Goal: Obtain resource: Download file/media

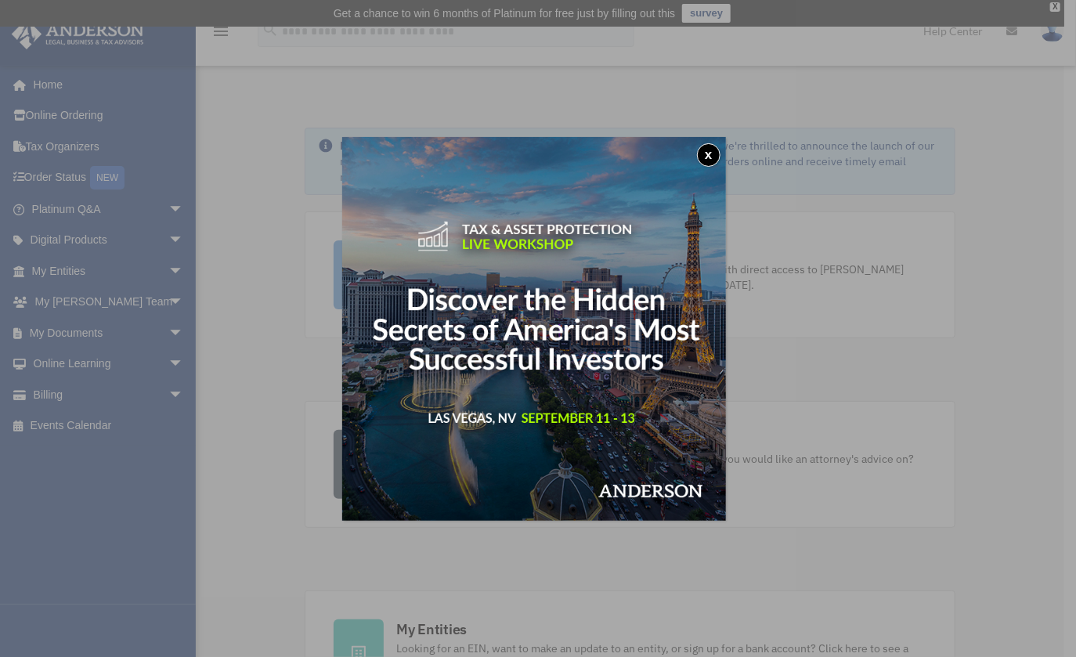
click at [714, 155] on button "x" at bounding box center [708, 154] width 23 height 23
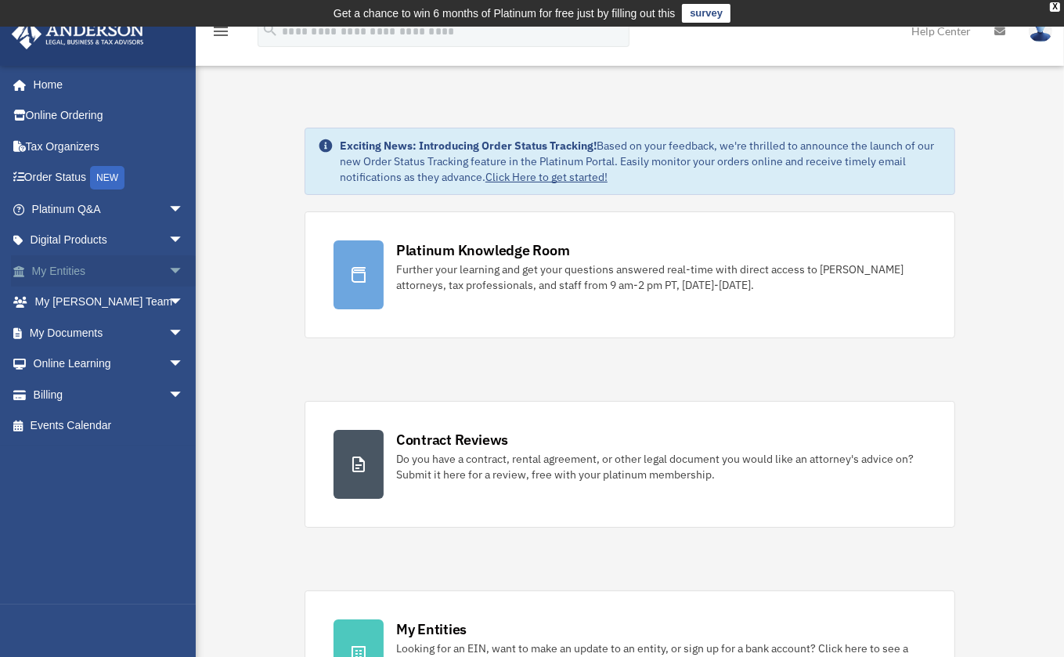
click at [168, 268] on span "arrow_drop_down" at bounding box center [183, 271] width 31 height 32
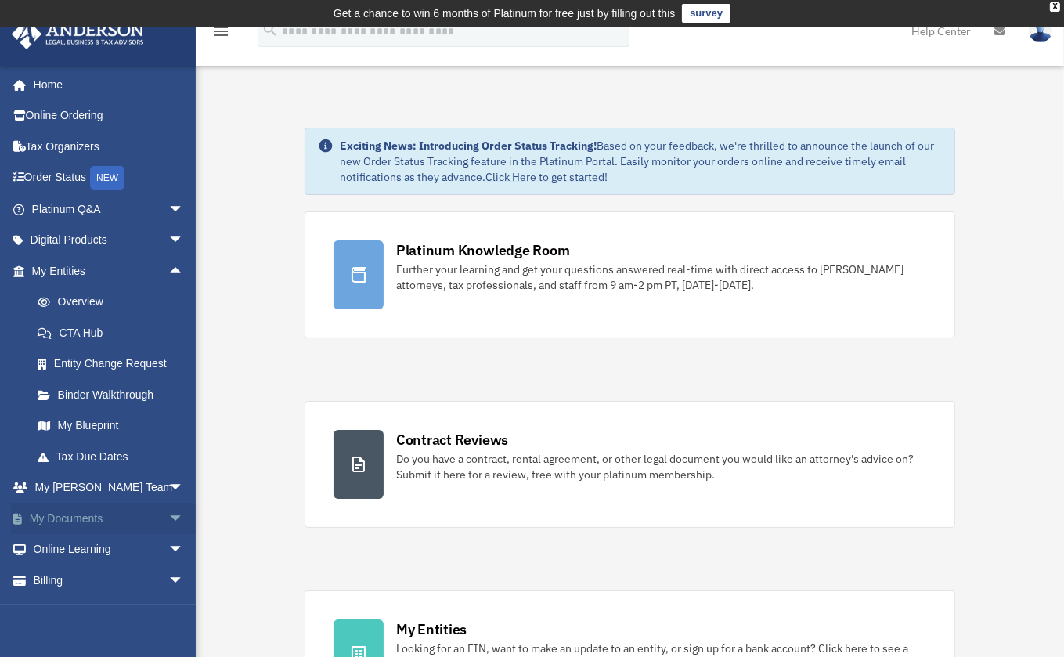
click at [168, 518] on span "arrow_drop_down" at bounding box center [183, 519] width 31 height 32
click at [71, 547] on link "Box" at bounding box center [115, 549] width 186 height 31
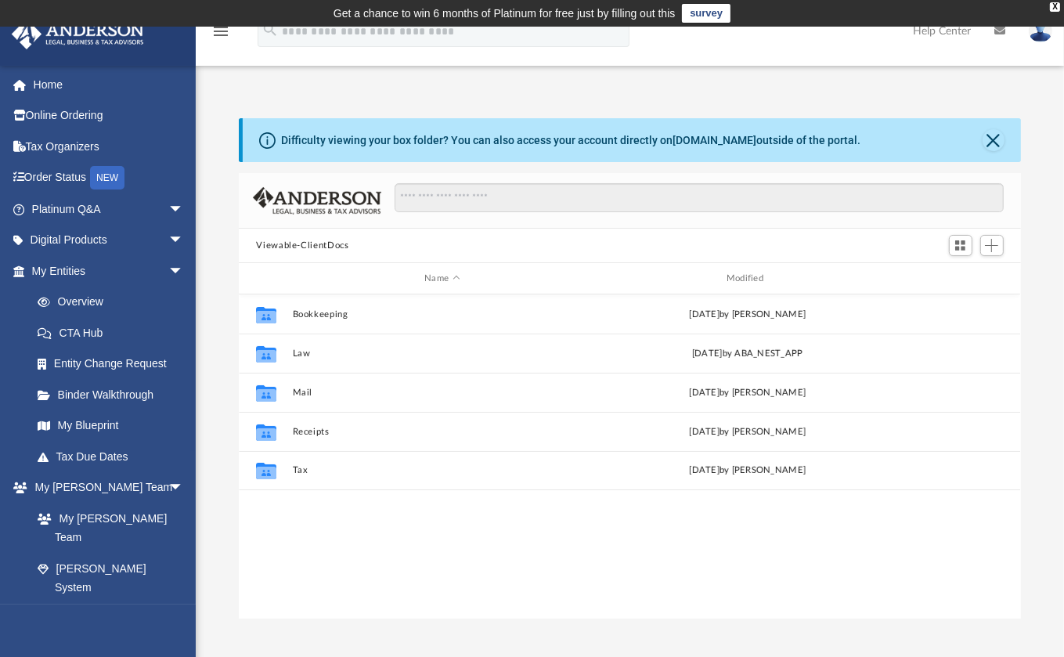
scroll to position [344, 770]
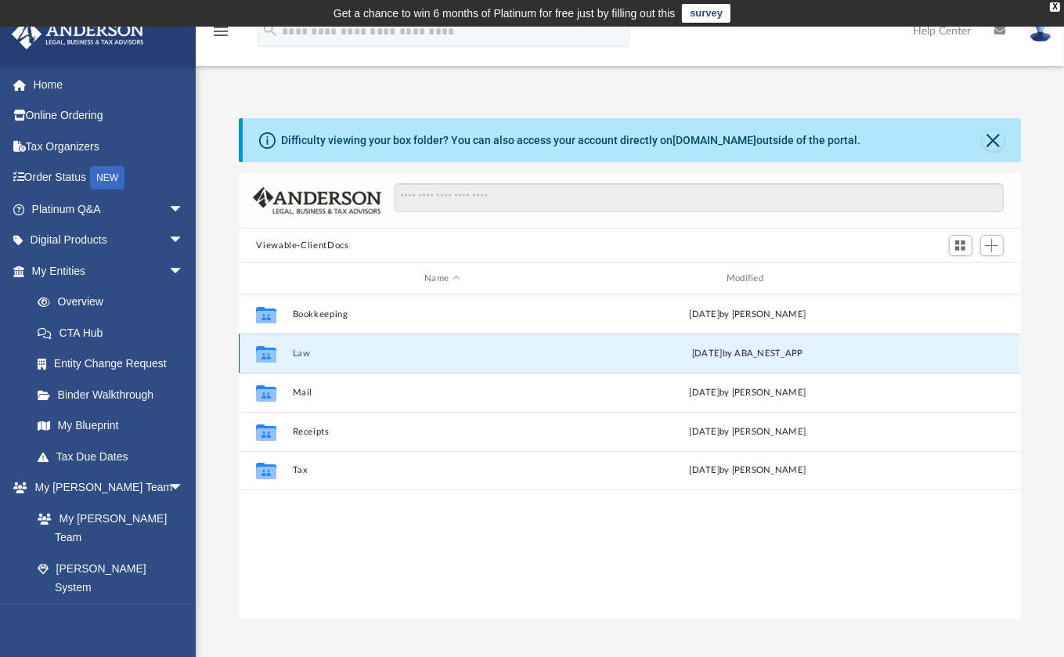
click at [298, 356] on button "Law" at bounding box center [442, 353] width 299 height 10
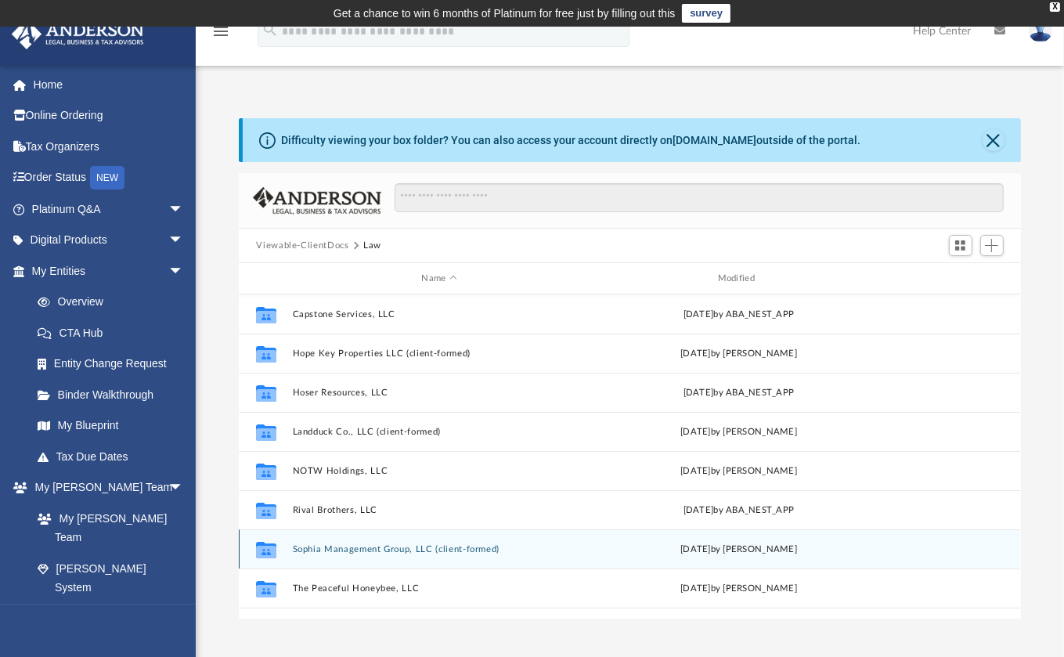
click at [363, 545] on button "Sophia Management Group, LLC (client-formed)" at bounding box center [439, 549] width 293 height 10
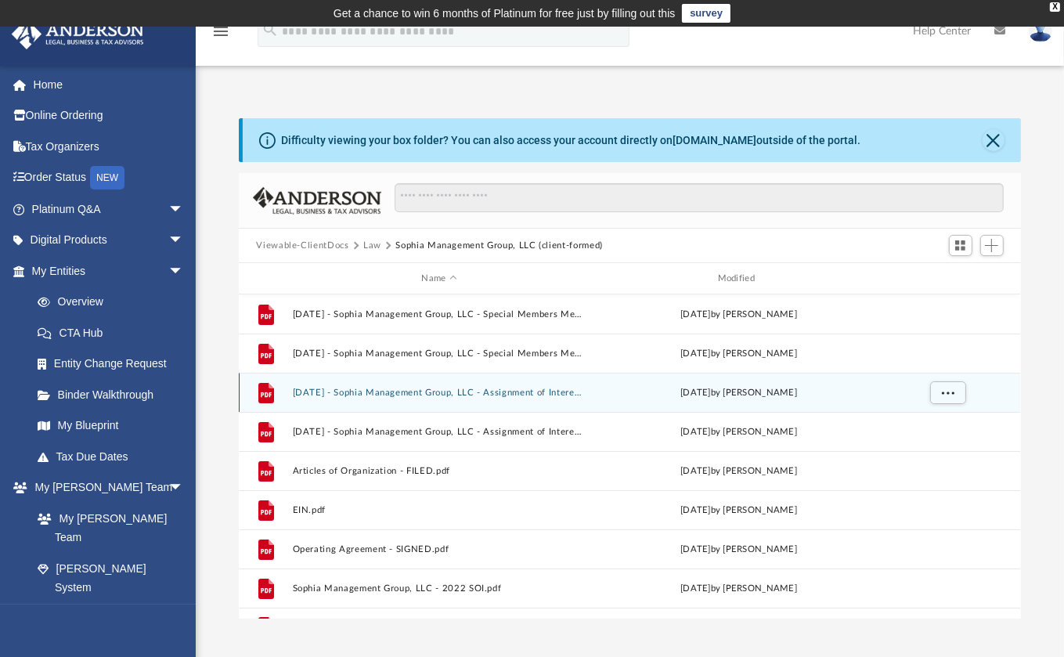
click at [564, 397] on button "2024.11.01 - Sophia Management Group, LLC - Assignment of Interest - DocuSigned…" at bounding box center [439, 393] width 293 height 10
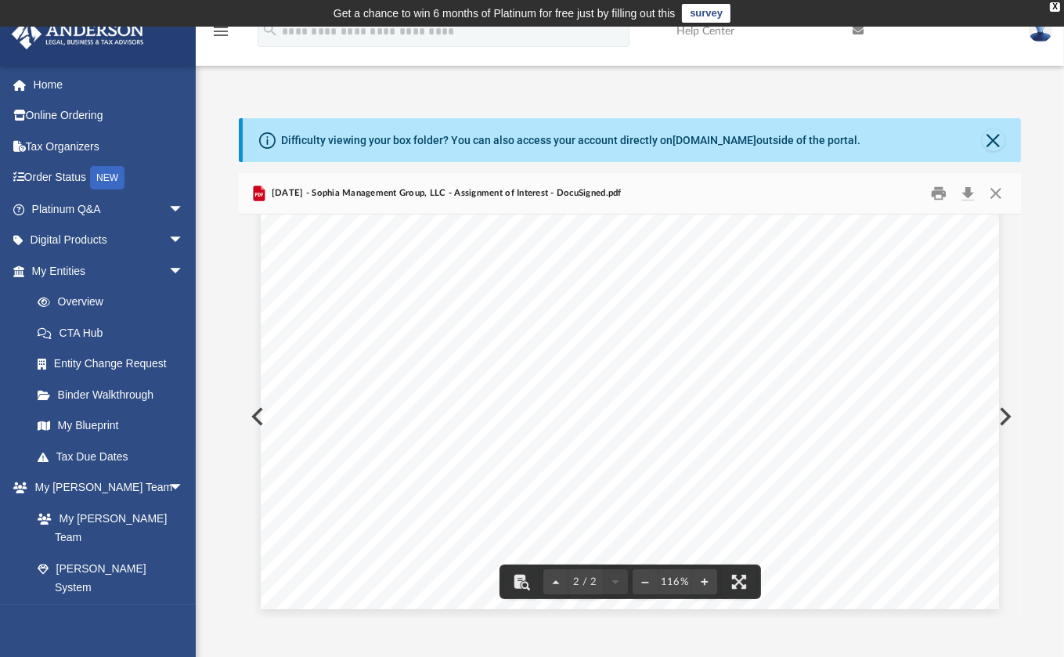
scroll to position [1554, 0]
click at [967, 193] on button "Download" at bounding box center [969, 194] width 28 height 24
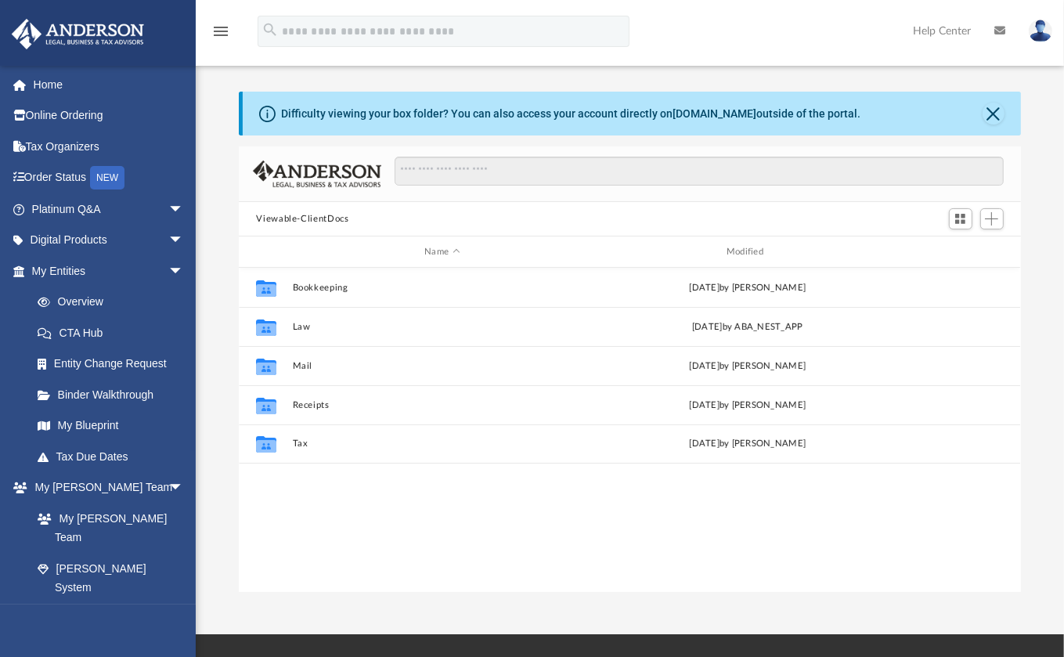
scroll to position [344, 770]
